Goal: Information Seeking & Learning: Compare options

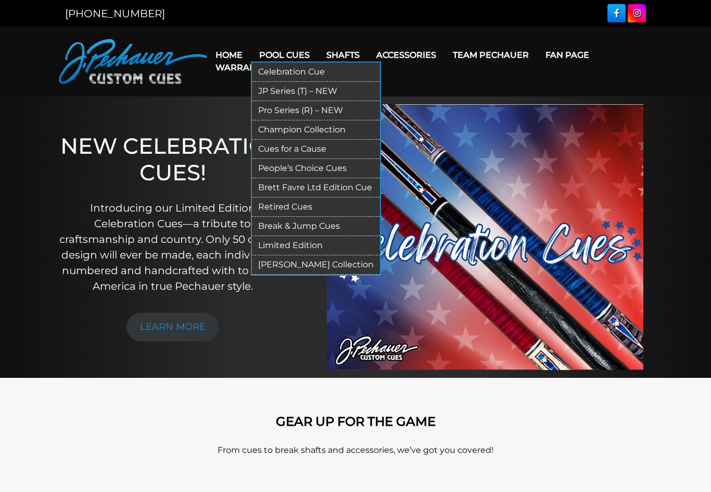
click at [278, 53] on link "Pool Cues" at bounding box center [284, 55] width 67 height 27
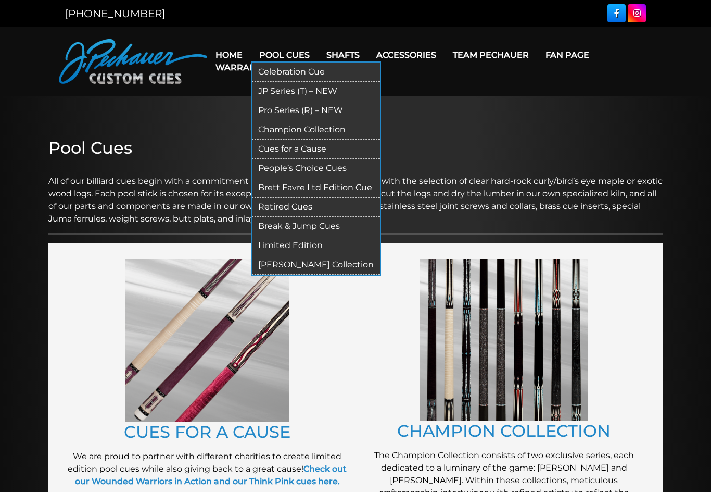
click at [282, 52] on link "Pool Cues" at bounding box center [284, 55] width 67 height 27
click at [279, 92] on link "JP Series (T) – NEW" at bounding box center [316, 91] width 128 height 19
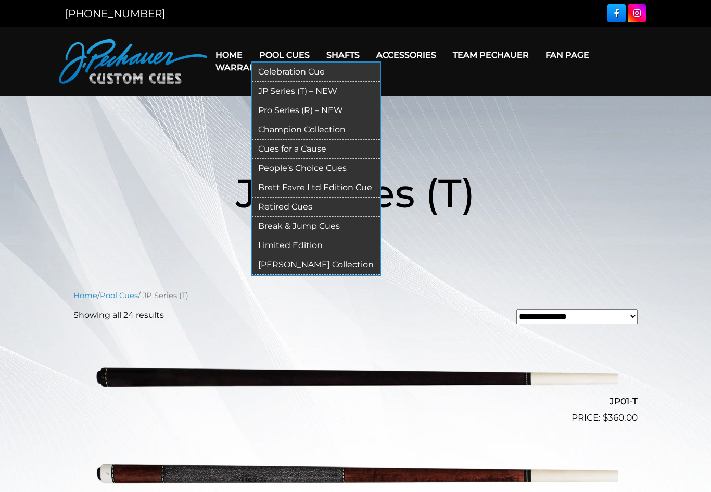
click at [272, 111] on link "Pro Series (R) – NEW" at bounding box center [316, 110] width 128 height 19
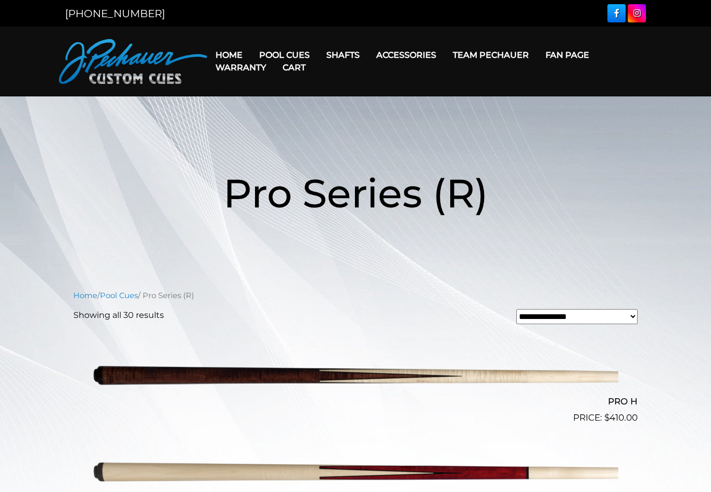
click at [305, 54] on link "Cart" at bounding box center [294, 67] width 40 height 27
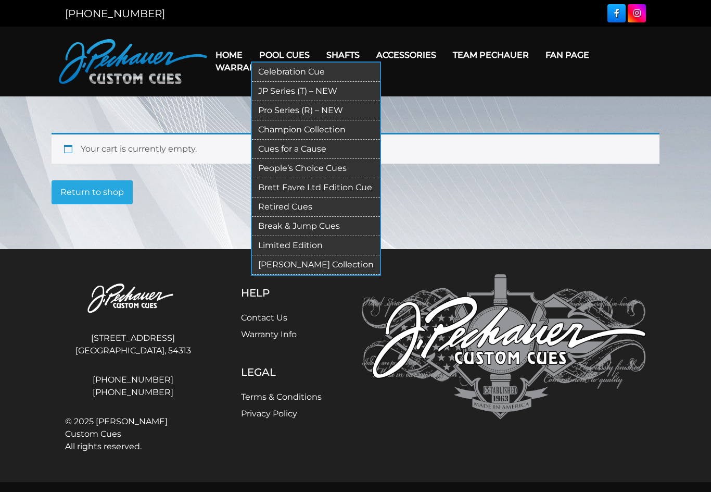
click at [291, 228] on link "Break & Jump Cues" at bounding box center [316, 226] width 128 height 19
click at [293, 110] on link "Pro Series (R) – NEW" at bounding box center [316, 110] width 128 height 19
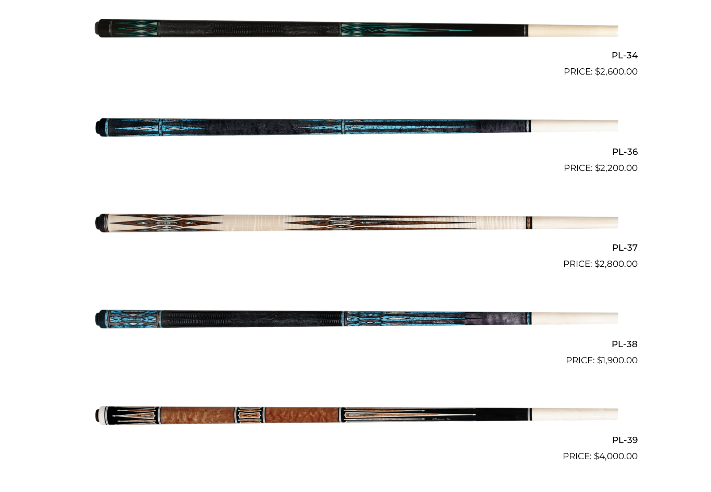
scroll to position [2728, 0]
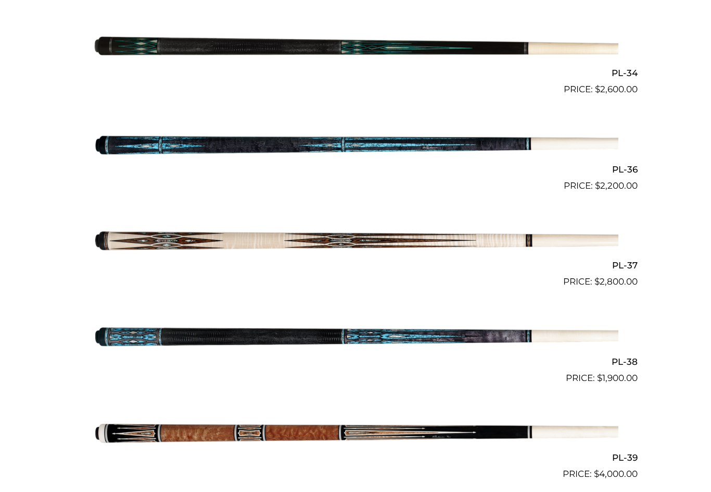
click at [305, 242] on img at bounding box center [356, 241] width 526 height 88
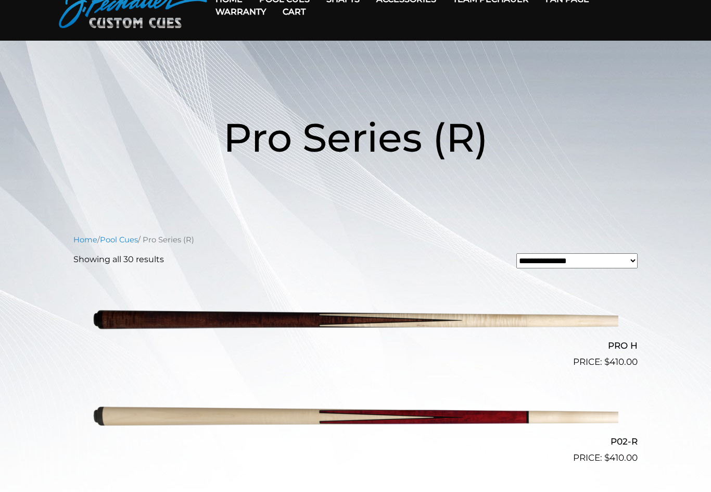
scroll to position [0, 0]
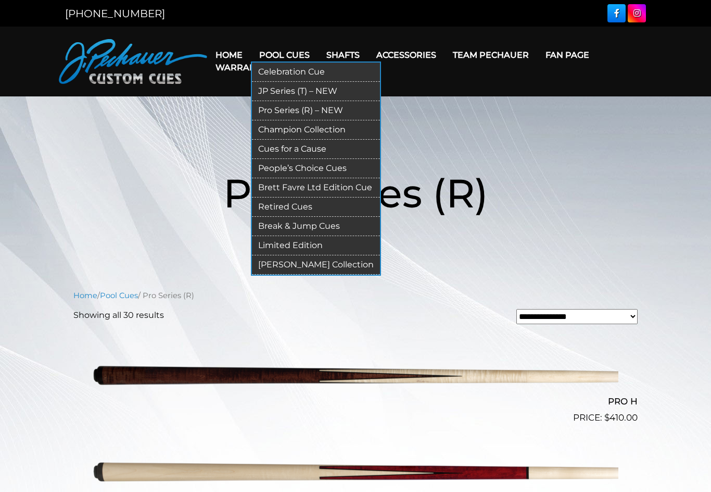
click at [288, 86] on link "JP Series (T) – NEW" at bounding box center [316, 91] width 128 height 19
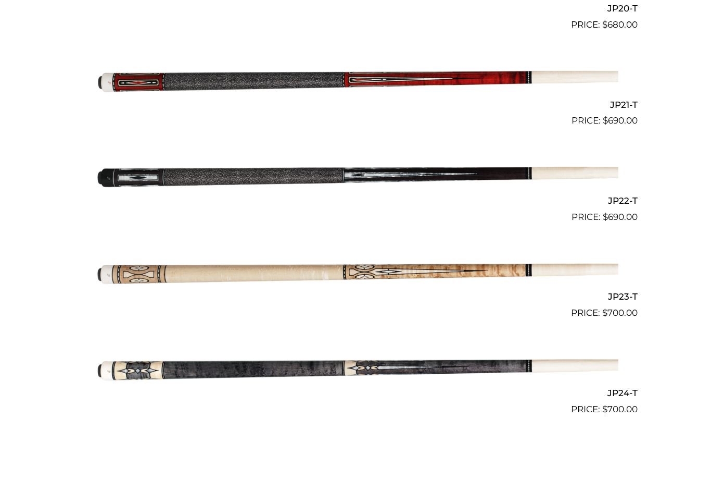
scroll to position [2215, 0]
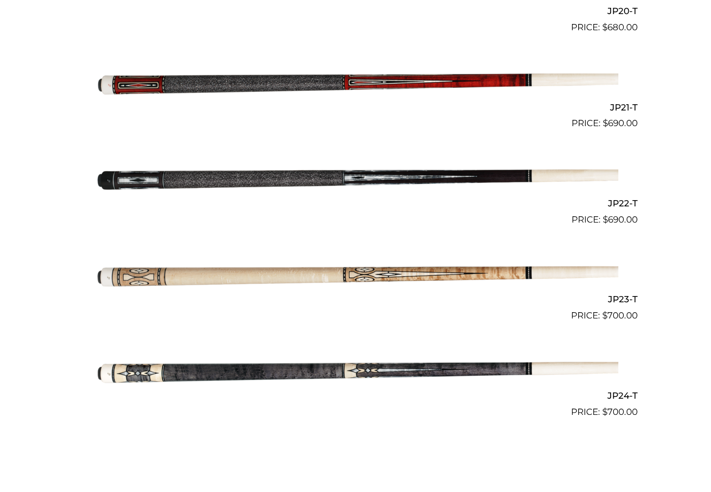
click at [314, 267] on img at bounding box center [356, 275] width 526 height 88
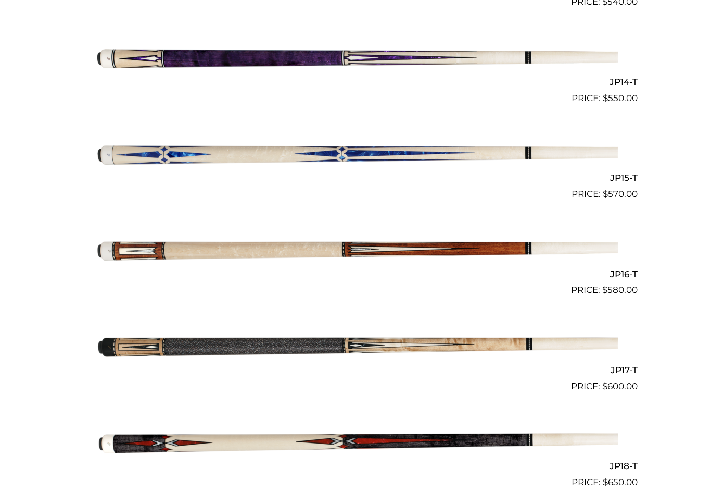
scroll to position [1554, 0]
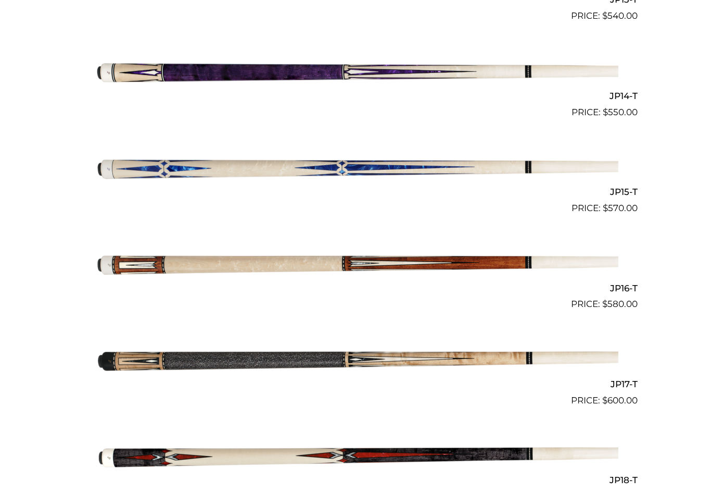
click at [294, 163] on img at bounding box center [356, 167] width 526 height 88
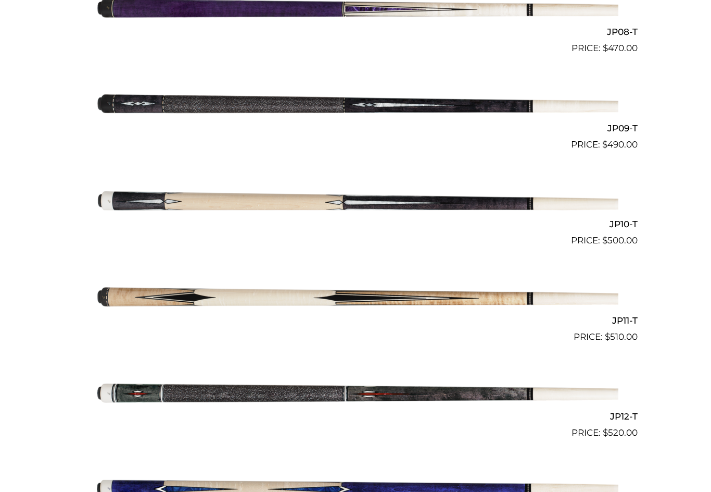
scroll to position [1041, 0]
click at [242, 286] on img at bounding box center [356, 296] width 526 height 88
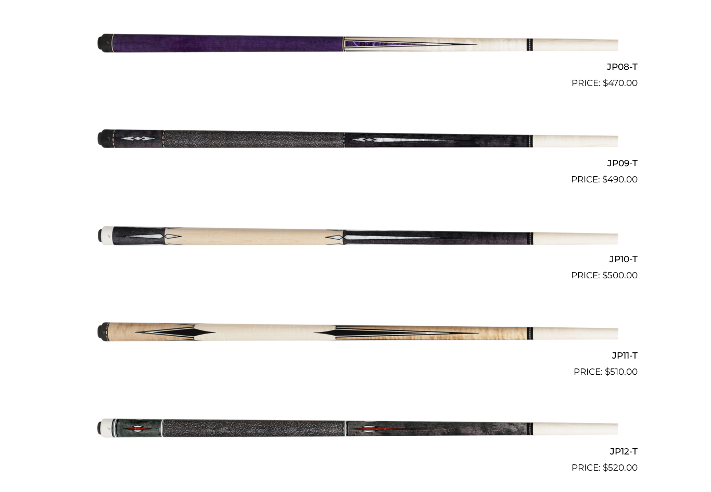
scroll to position [1040, 0]
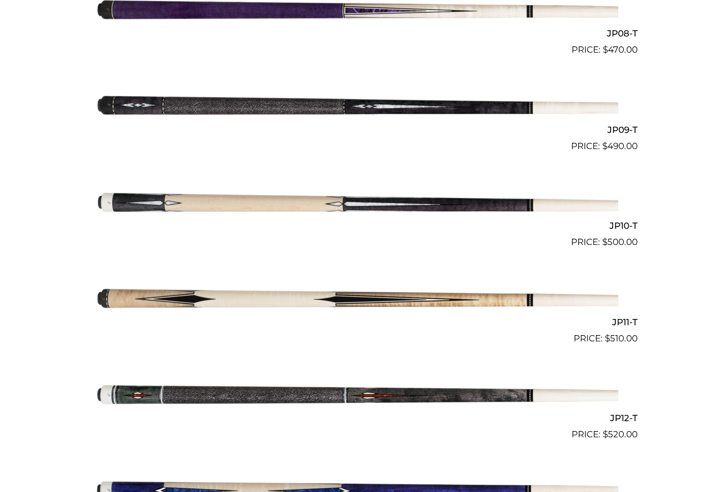
click at [336, 303] on img at bounding box center [356, 297] width 526 height 88
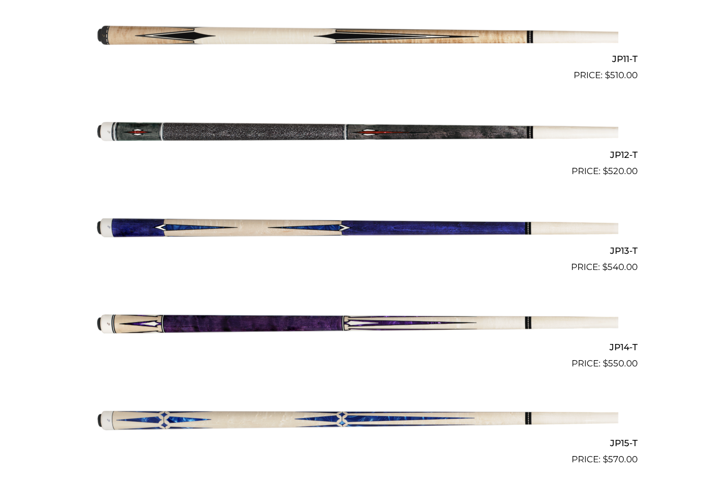
scroll to position [1303, 0]
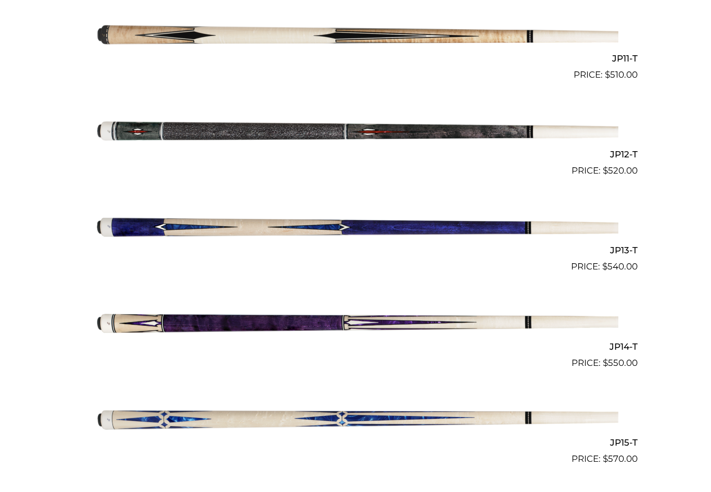
click at [328, 317] on img at bounding box center [356, 322] width 526 height 88
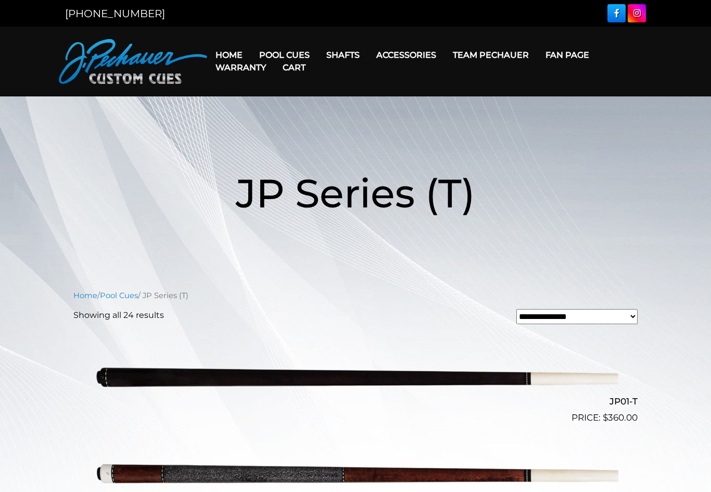
scroll to position [1321, 0]
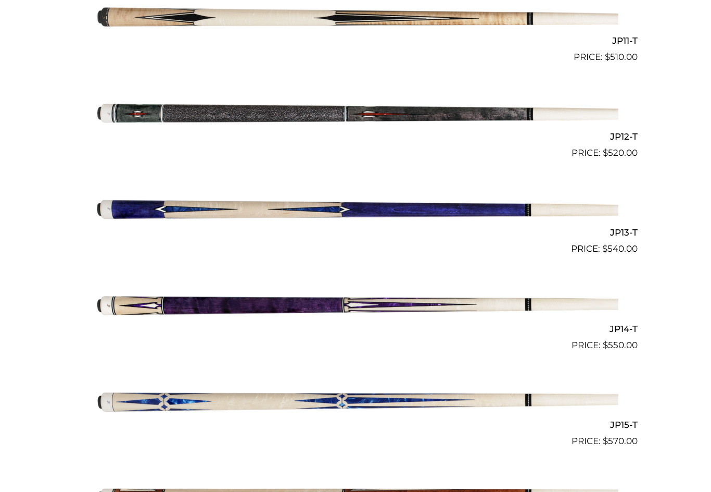
click at [243, 395] on img at bounding box center [356, 400] width 526 height 88
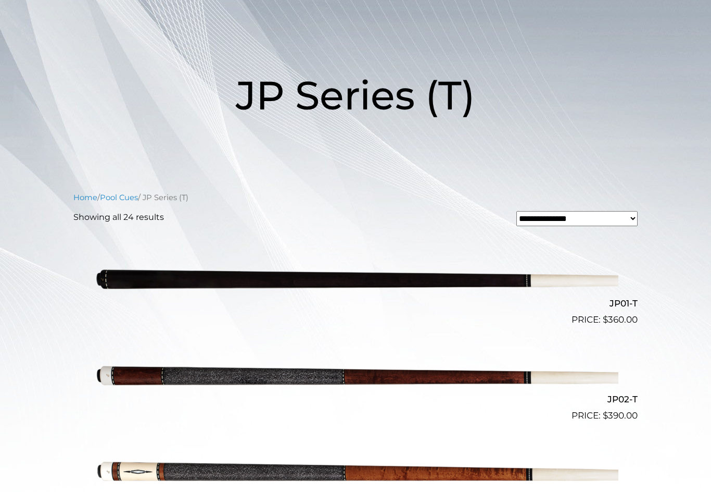
scroll to position [0, 0]
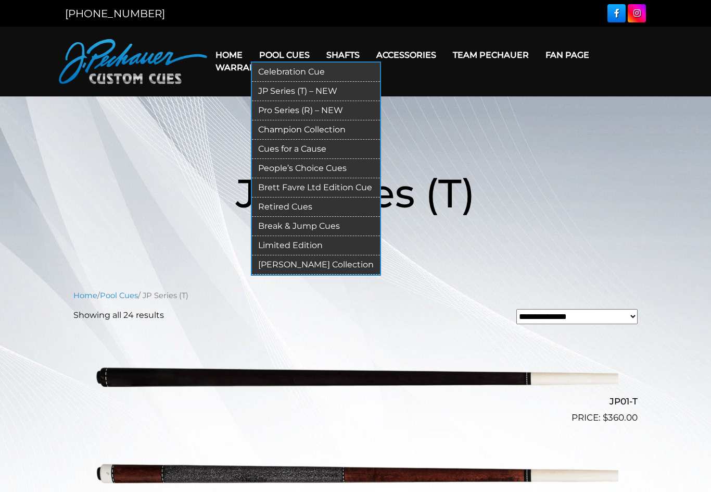
click at [287, 108] on link "Pro Series (R) – NEW" at bounding box center [316, 110] width 128 height 19
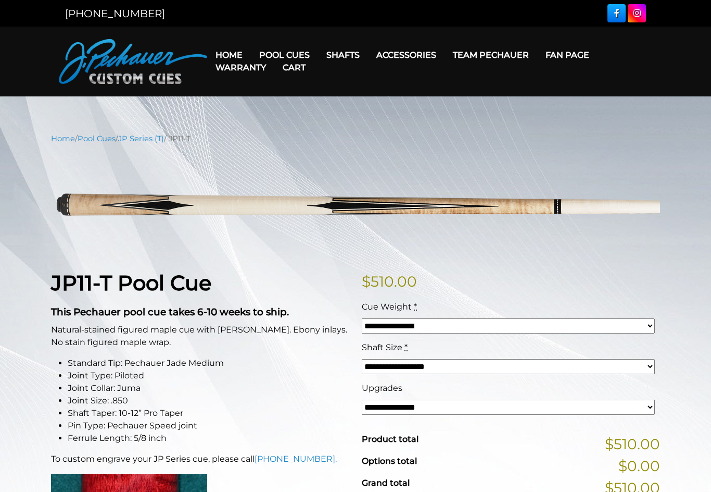
scroll to position [1, 0]
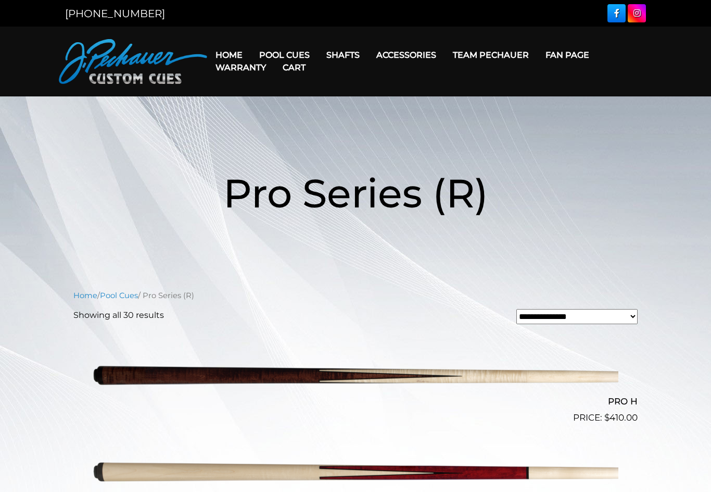
click at [388, 374] on img at bounding box center [356, 376] width 526 height 88
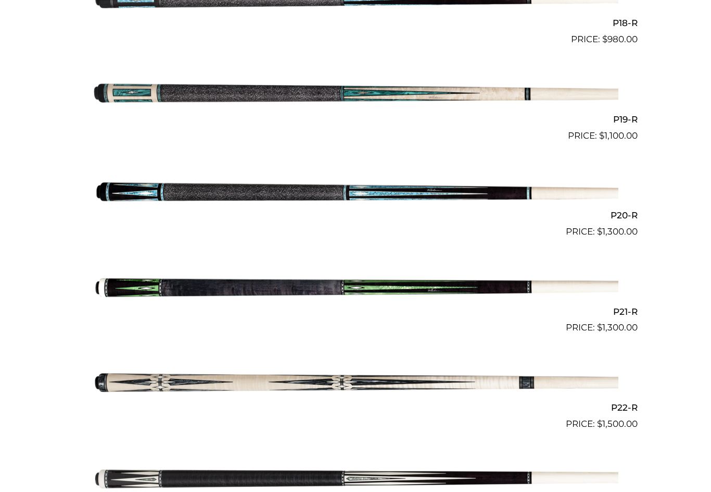
scroll to position [2010, 0]
click at [259, 290] on img at bounding box center [356, 287] width 526 height 88
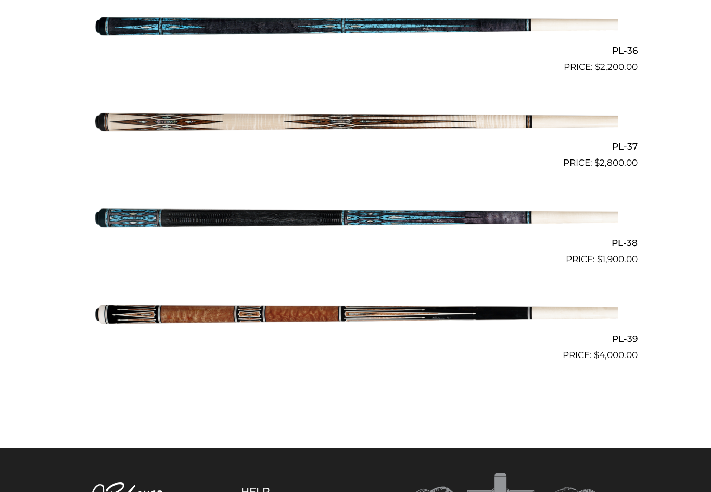
scroll to position [2858, 0]
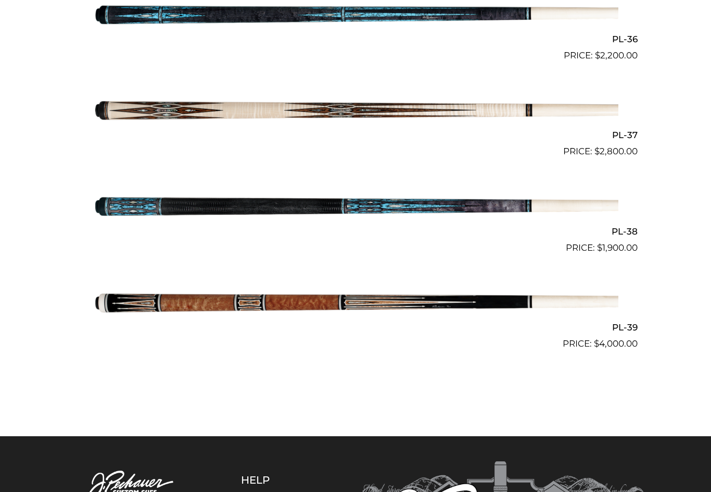
click at [242, 291] on img at bounding box center [356, 303] width 526 height 88
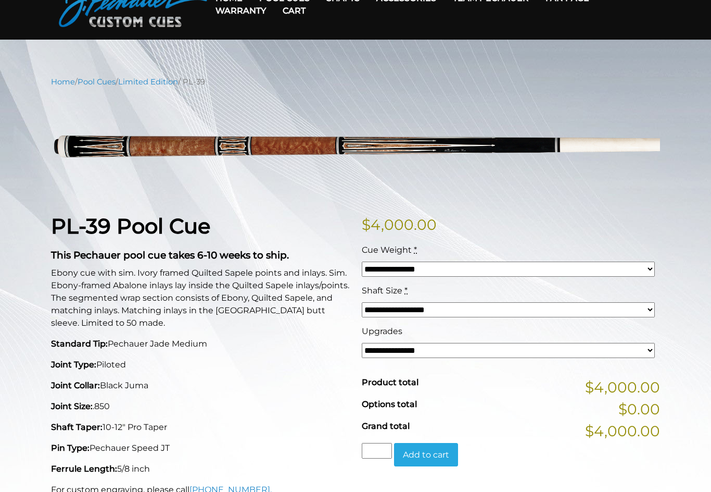
scroll to position [57, 0]
select select "*****"
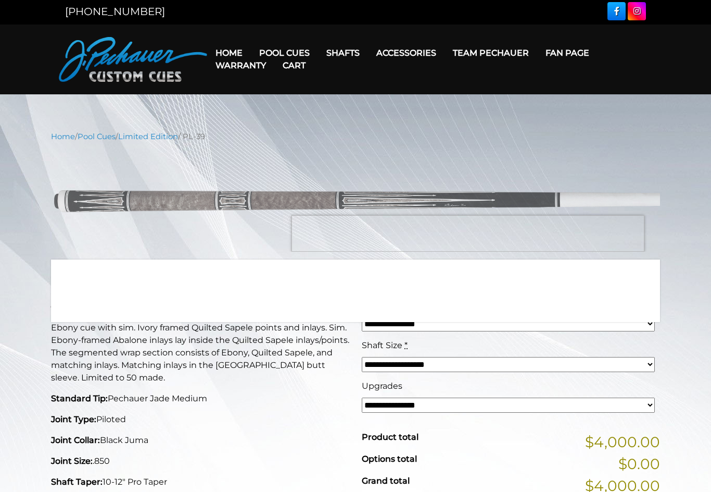
scroll to position [0, 0]
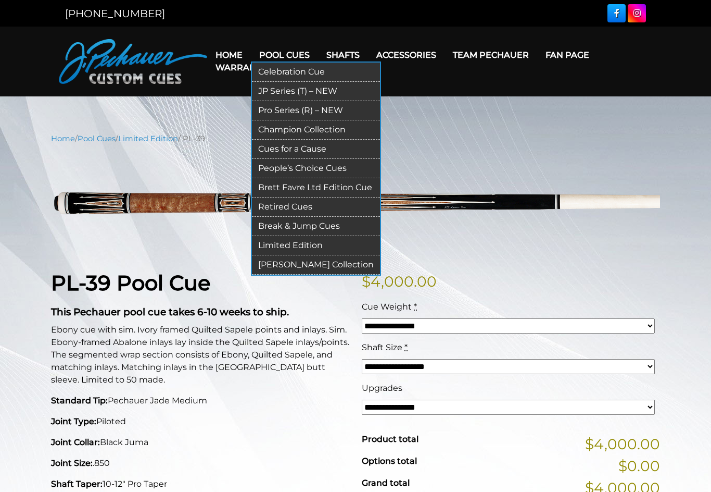
click at [295, 134] on link "Champion Collection" at bounding box center [316, 129] width 128 height 19
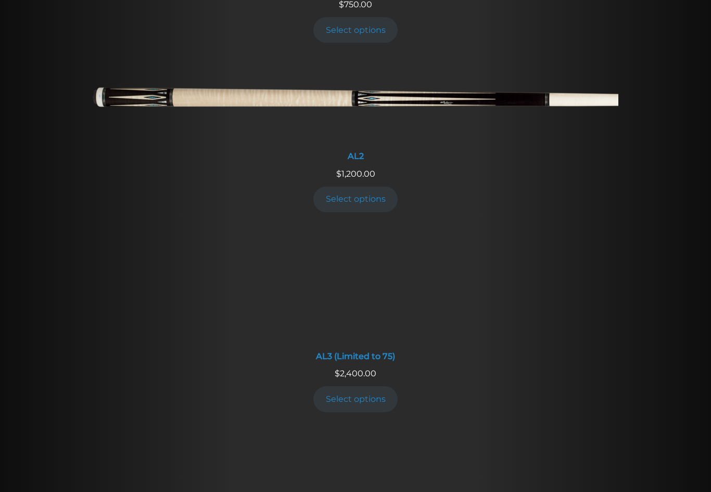
scroll to position [544, 0]
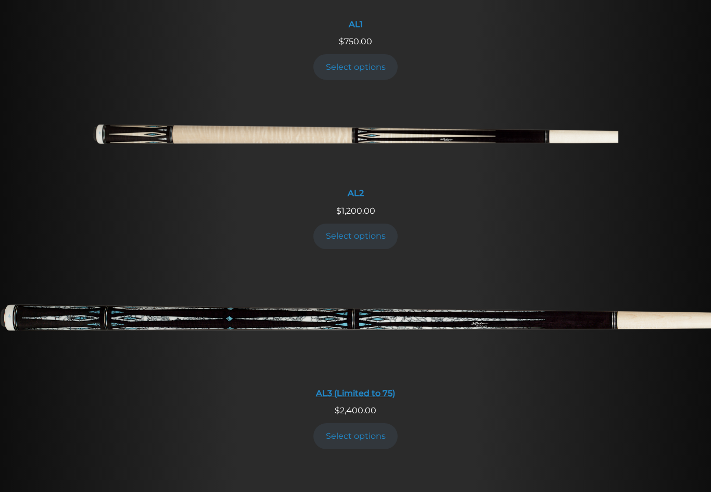
click at [569, 313] on img at bounding box center [355, 323] width 711 height 118
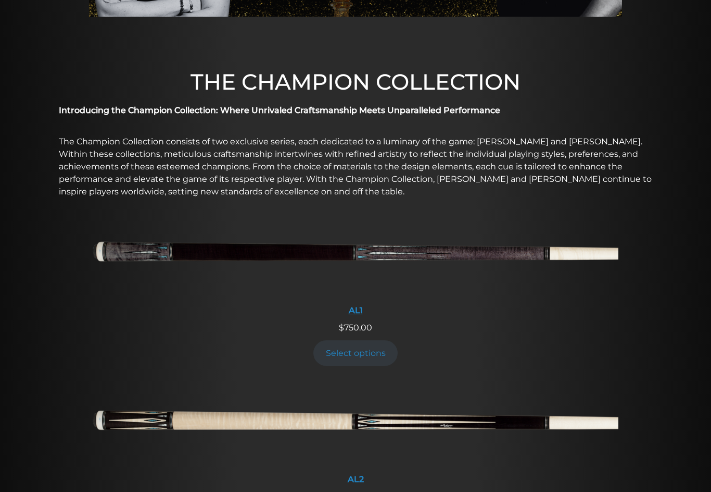
scroll to position [250, 0]
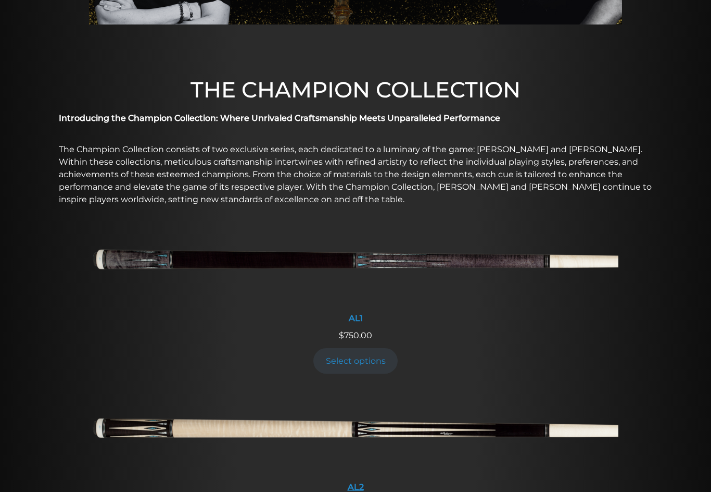
click at [342, 429] on img at bounding box center [356, 432] width 526 height 88
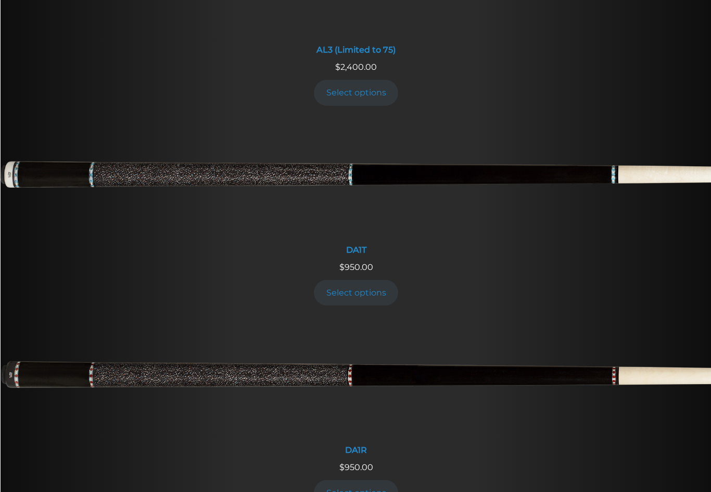
scroll to position [887, 0]
click at [381, 320] on img at bounding box center [355, 379] width 711 height 118
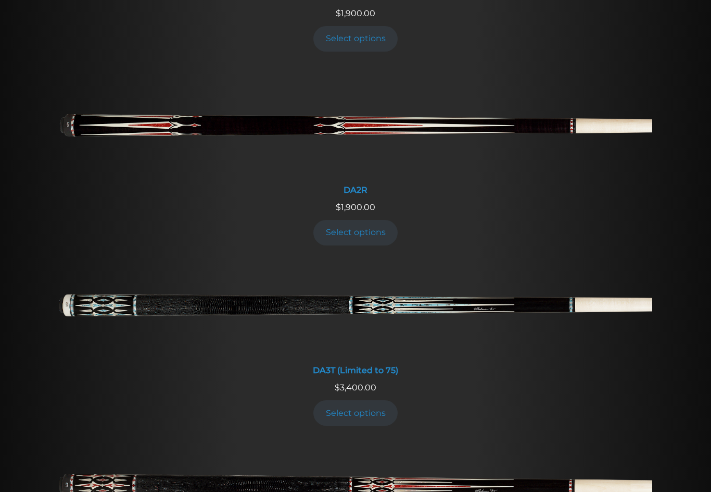
scroll to position [1564, 0]
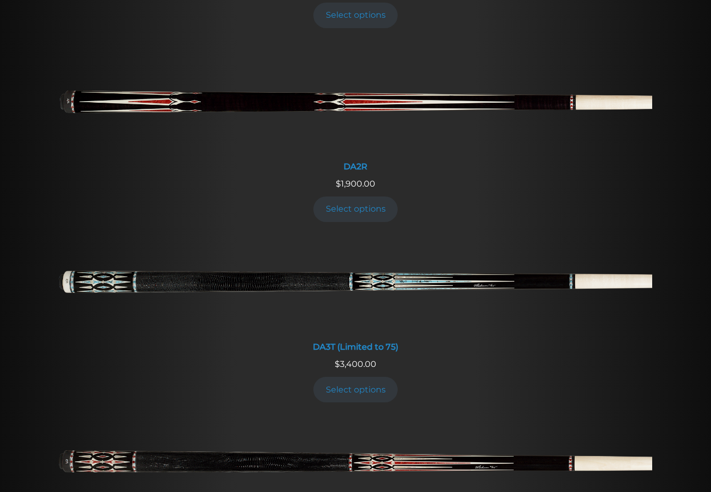
click at [355, 417] on img at bounding box center [356, 466] width 594 height 99
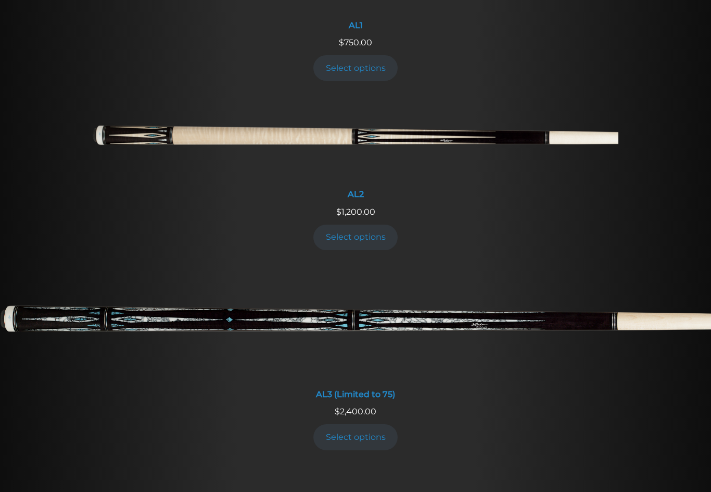
scroll to position [570, 0]
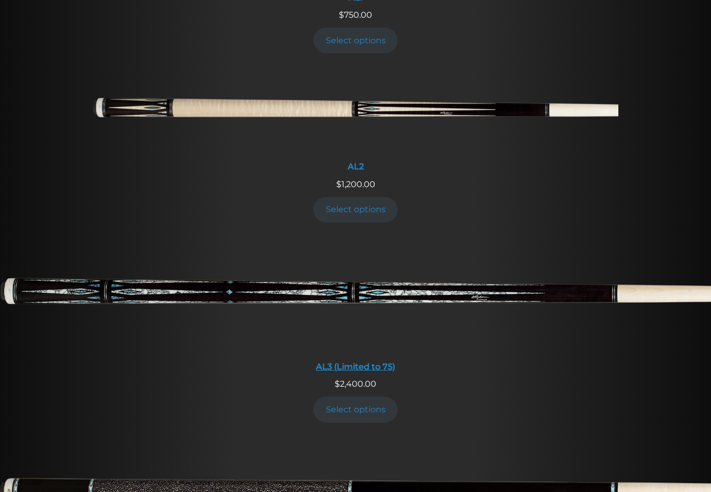
click at [214, 278] on img at bounding box center [355, 296] width 711 height 118
